Goal: Unclear: Browse casually

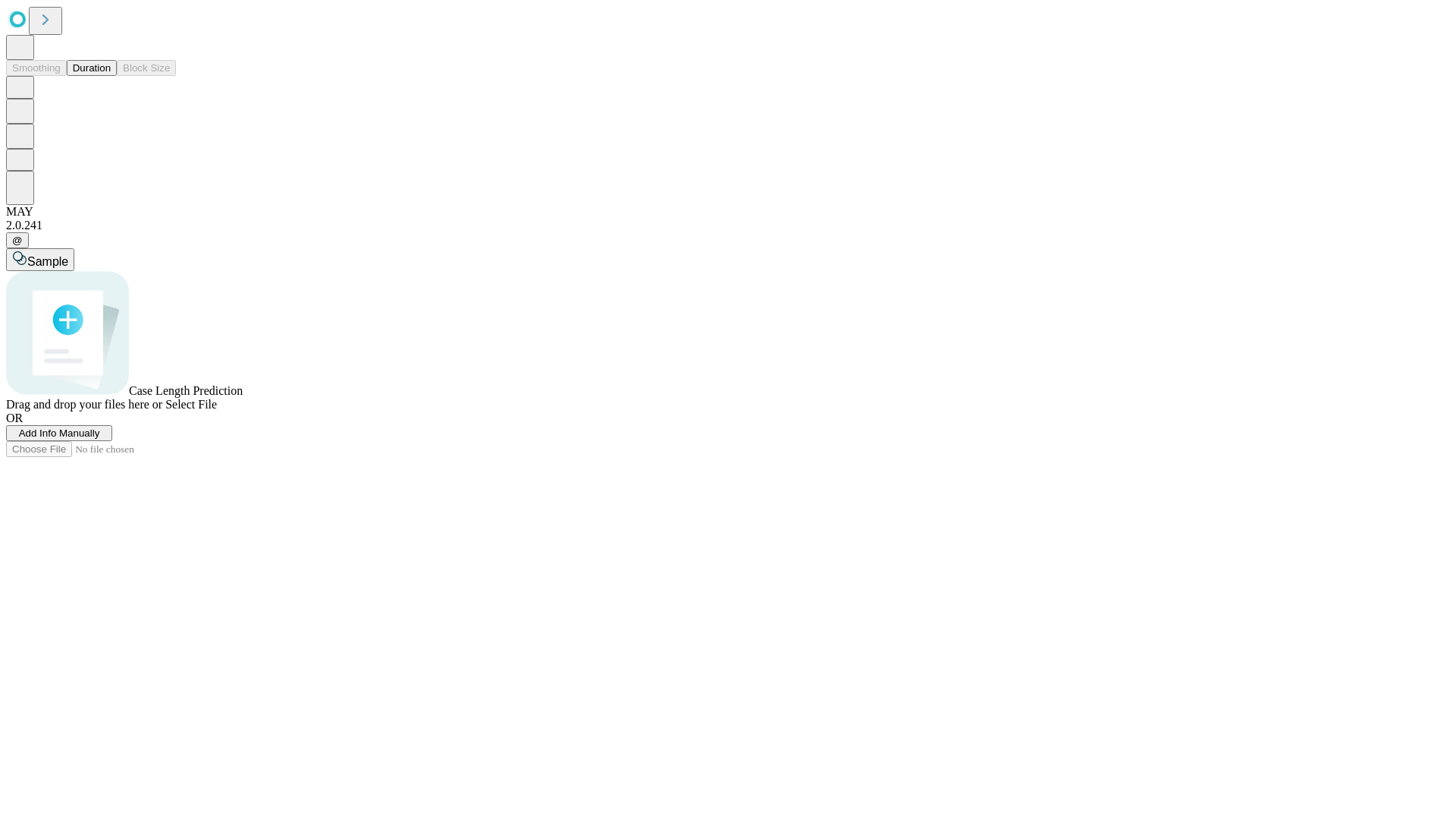
click at [110, 76] on button "Duration" at bounding box center [92, 68] width 50 height 16
click at [217, 411] on span "Select File" at bounding box center [192, 403] width 52 height 13
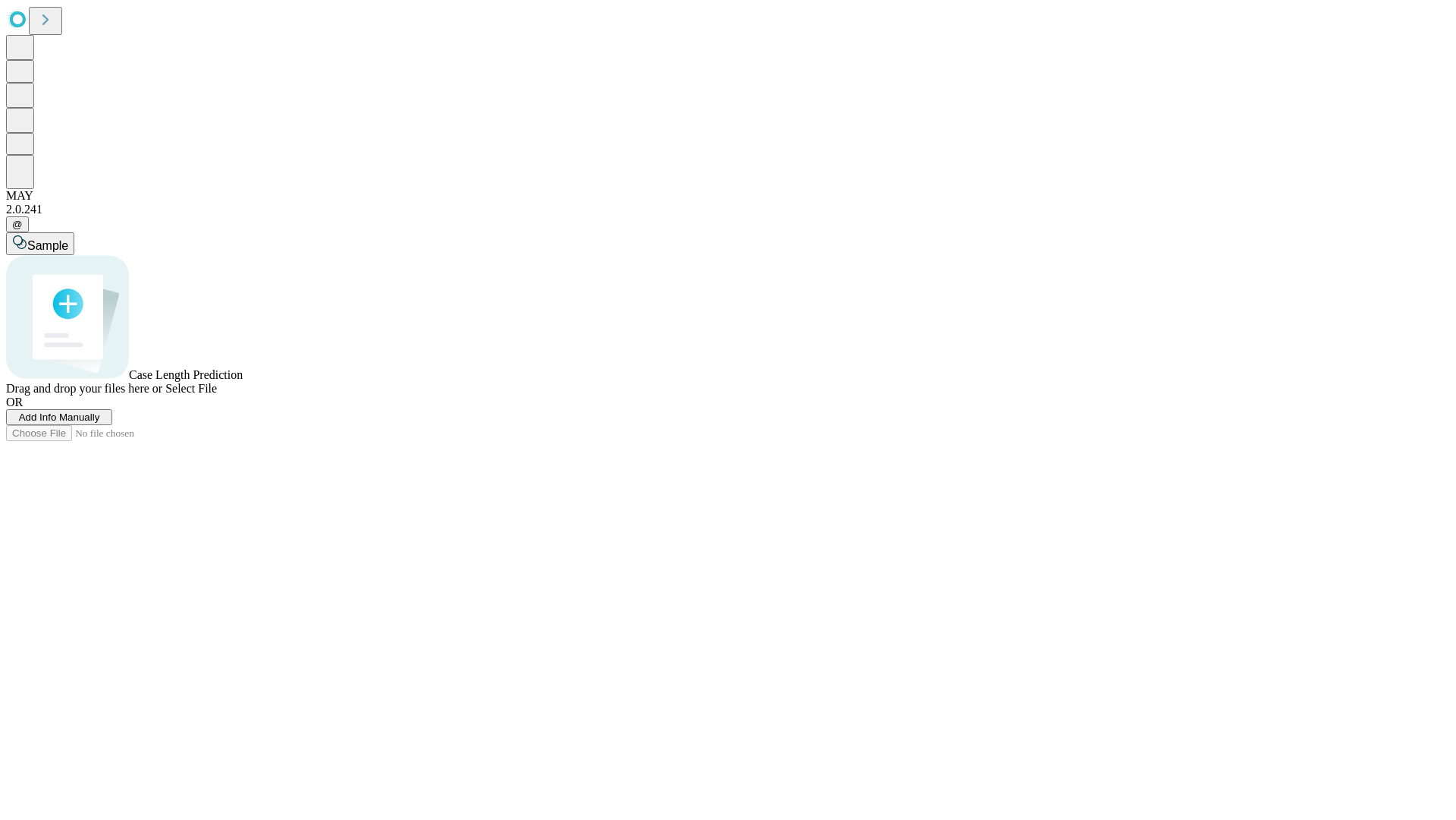
click at [217, 395] on span "Select File" at bounding box center [192, 387] width 52 height 13
